Goal: Information Seeking & Learning: Learn about a topic

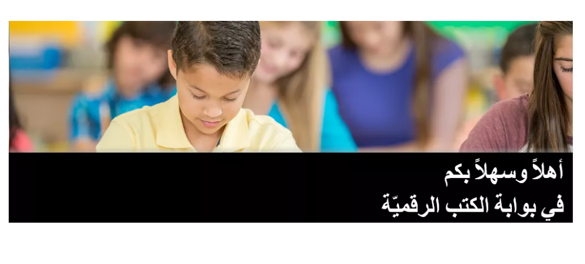
scroll to position [290, 0]
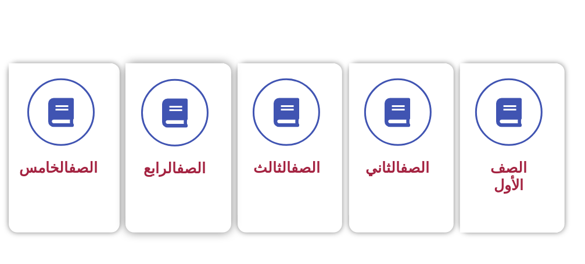
click at [198, 139] on div at bounding box center [174, 112] width 67 height 67
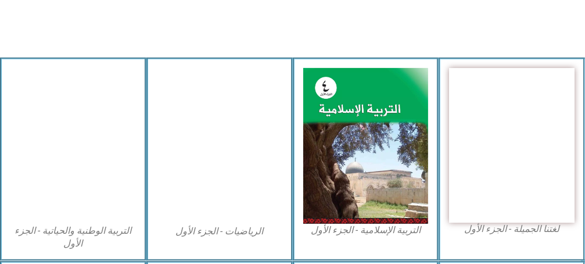
scroll to position [349, 0]
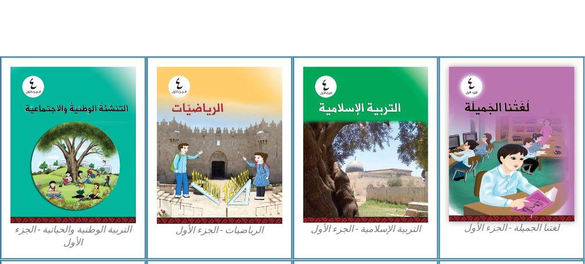
click at [0, 83] on div "التربية الوطنية والحياتية - الجزء الأول​" at bounding box center [73, 157] width 146 height 203
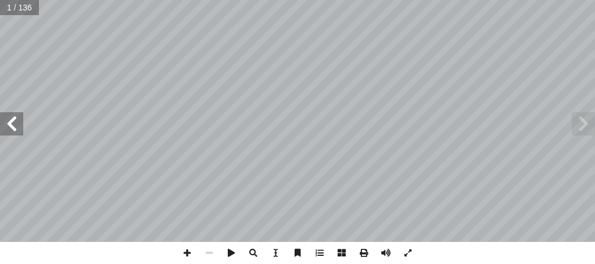
click at [11, 128] on span at bounding box center [11, 123] width 23 height 23
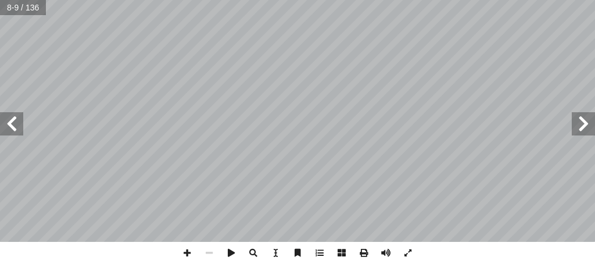
click at [11, 128] on span at bounding box center [11, 123] width 23 height 23
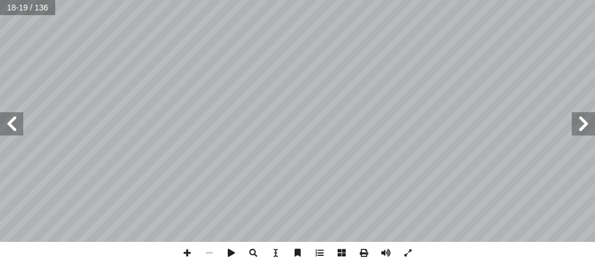
click at [11, 128] on span at bounding box center [11, 123] width 23 height 23
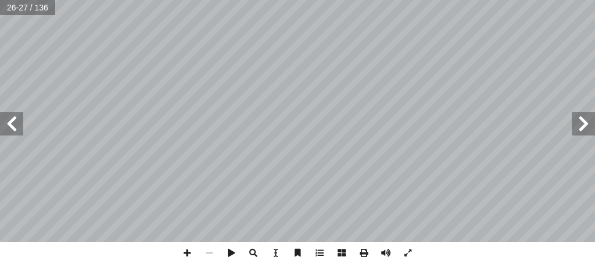
click at [11, 128] on span at bounding box center [11, 123] width 23 height 23
click at [189, 252] on span at bounding box center [187, 253] width 22 height 22
click at [209, 250] on span at bounding box center [209, 253] width 22 height 22
click at [345, 253] on span at bounding box center [342, 253] width 22 height 22
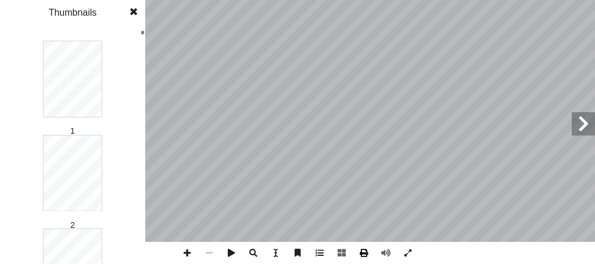
click at [363, 250] on span at bounding box center [364, 253] width 22 height 22
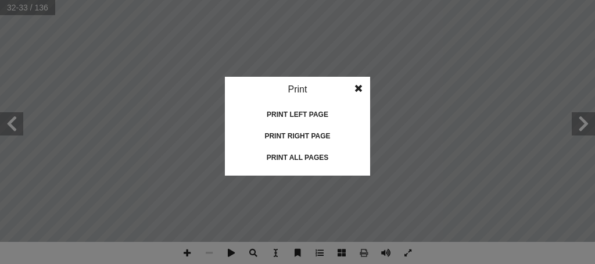
click at [356, 88] on span at bounding box center [358, 88] width 21 height 23
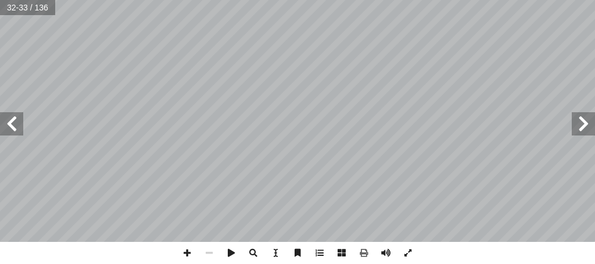
click at [404, 256] on span at bounding box center [408, 253] width 22 height 22
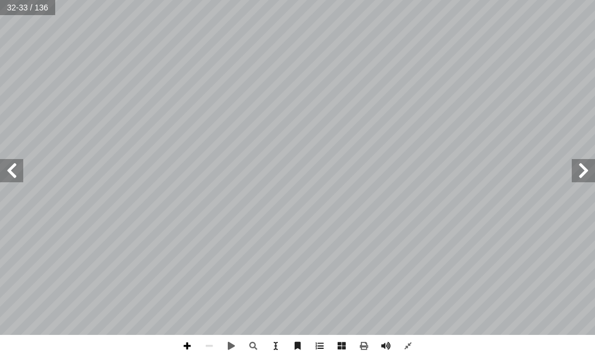
click at [191, 263] on span at bounding box center [187, 346] width 22 height 22
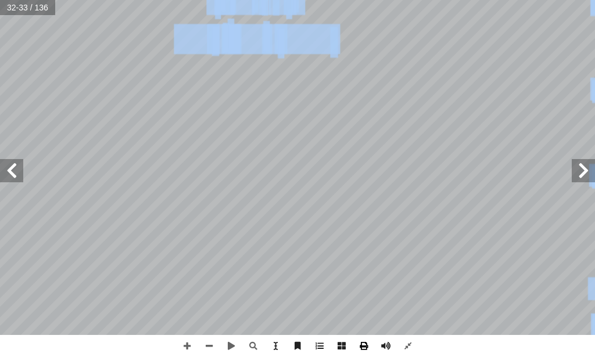
click at [356, 263] on div "٢٨ َ حياة ُ طال َ ي ٍ ق َ سب ُ م ٍ حكم ْ عن � ها تنم َ بديت ٔ راء التي ا � من ا…" at bounding box center [297, 178] width 595 height 357
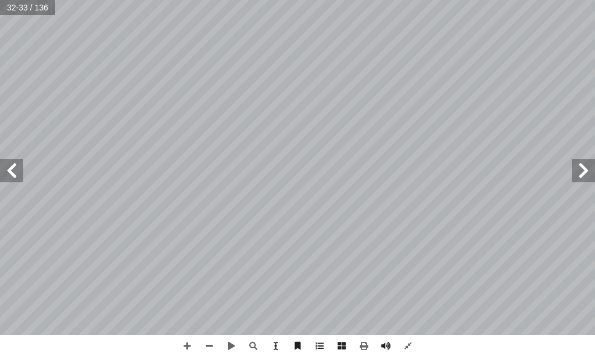
click at [7, 168] on span at bounding box center [11, 170] width 23 height 23
click at [213, 263] on span at bounding box center [209, 346] width 22 height 22
click at [191, 263] on span at bounding box center [187, 346] width 22 height 22
